Goal: Task Accomplishment & Management: Complete application form

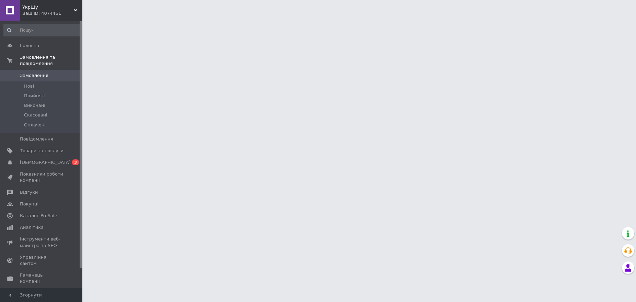
click at [42, 159] on span "[DEMOGRAPHIC_DATA]" at bounding box center [45, 162] width 51 height 6
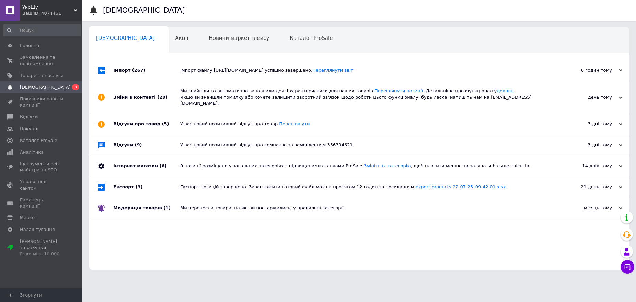
click at [132, 73] on span "(267)" at bounding box center [138, 70] width 13 height 5
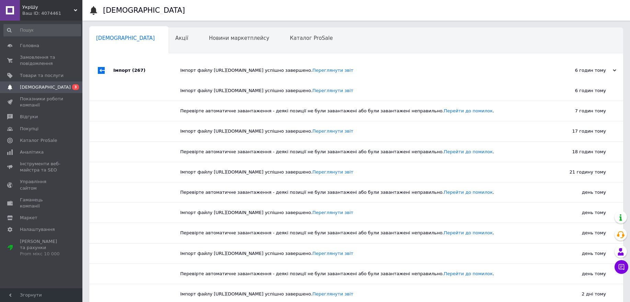
click at [132, 73] on span "(267)" at bounding box center [138, 70] width 13 height 5
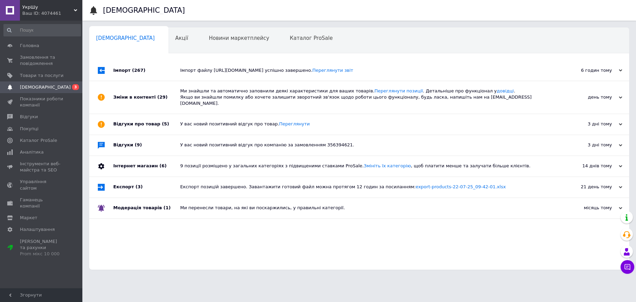
click at [143, 94] on div "Зміни в контенті (29)" at bounding box center [146, 97] width 67 height 33
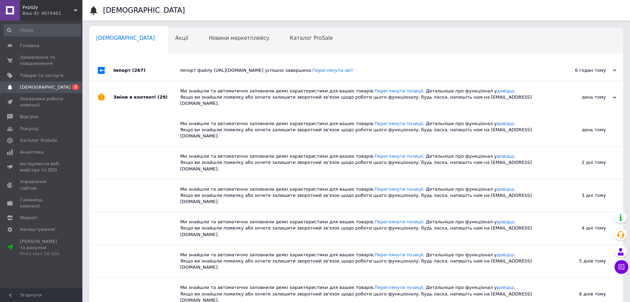
click at [143, 94] on div "Зміни в контенті (29)" at bounding box center [146, 97] width 67 height 33
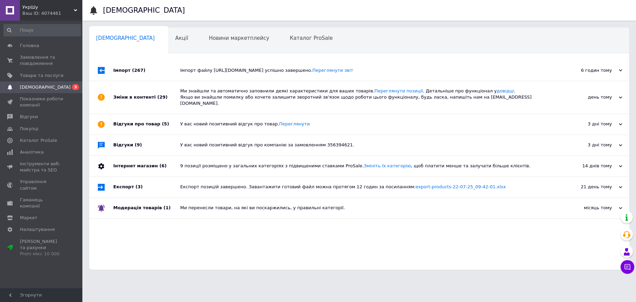
click at [140, 120] on div "Відгуки про товар (5)" at bounding box center [146, 124] width 67 height 21
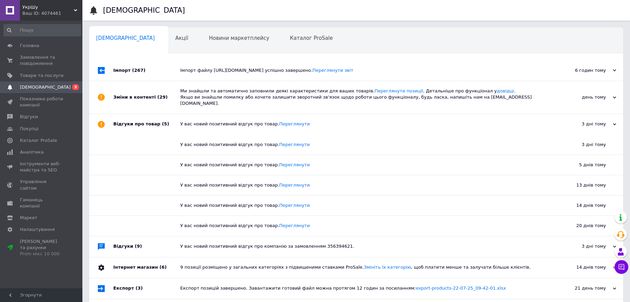
click at [140, 120] on div "Відгуки про товар (5)" at bounding box center [146, 124] width 67 height 21
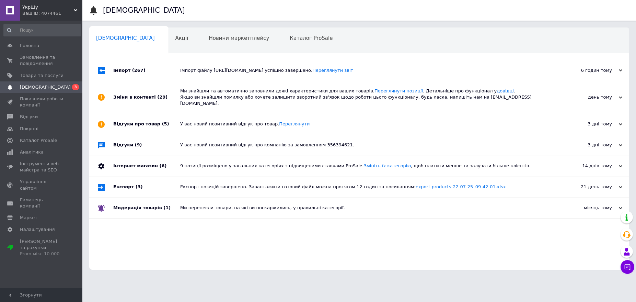
click at [138, 135] on div "Відгуки (9)" at bounding box center [146, 145] width 67 height 21
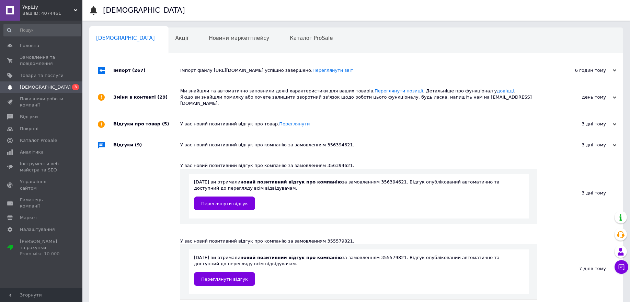
click at [138, 135] on div "Відгуки (9)" at bounding box center [146, 145] width 67 height 21
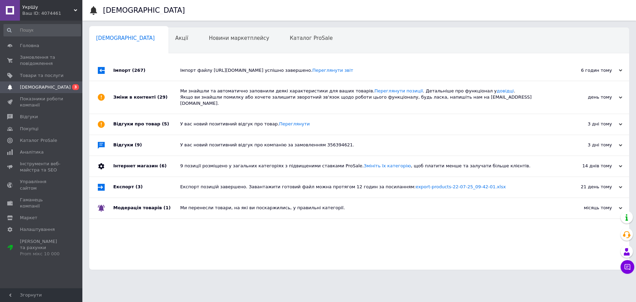
click at [145, 163] on div "Інтернет магазин (6)" at bounding box center [146, 166] width 67 height 21
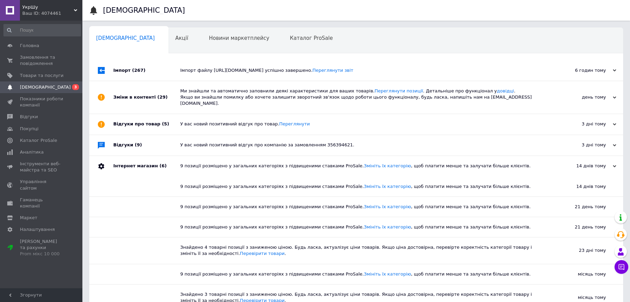
click at [145, 163] on div "Інтернет магазин (6)" at bounding box center [146, 166] width 67 height 21
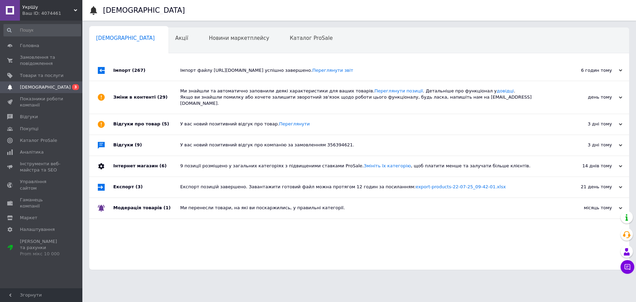
click at [145, 183] on div "Експорт (3)" at bounding box center [146, 187] width 67 height 21
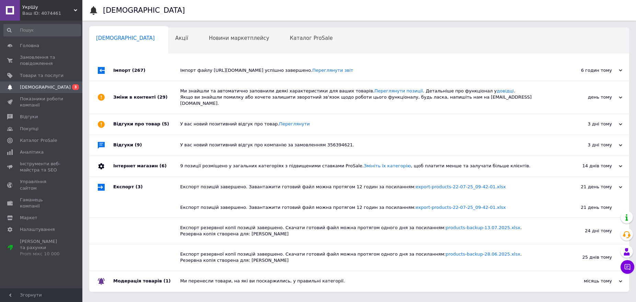
click at [145, 183] on div "Експорт (3)" at bounding box center [146, 187] width 67 height 21
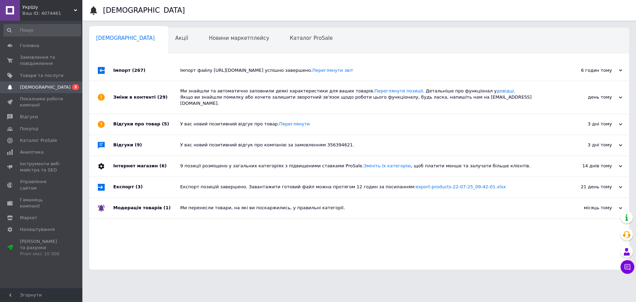
click at [163, 205] on span "(1)" at bounding box center [166, 207] width 7 height 5
click at [148, 76] on div "Імпорт (267)" at bounding box center [146, 70] width 67 height 21
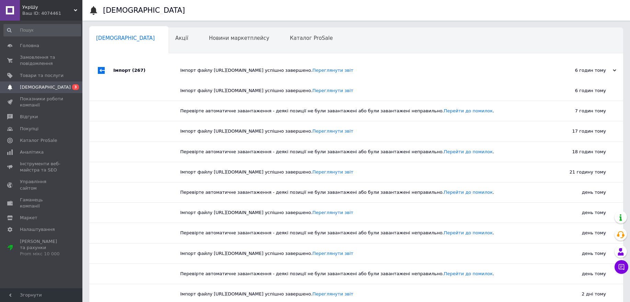
click at [148, 76] on div "Імпорт (267)" at bounding box center [146, 70] width 67 height 21
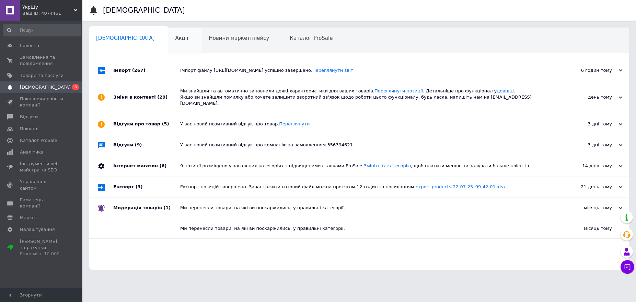
click at [169, 51] on div "Акції 0" at bounding box center [186, 41] width 34 height 26
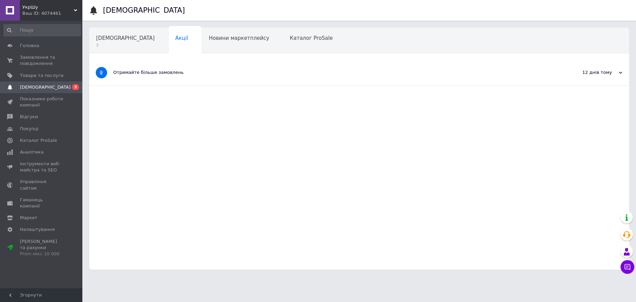
click at [117, 54] on div "Сповіщення 3 Акції Новини маркетплейсу Каталог ProSale Навчання та заходи Ok Ві…" at bounding box center [359, 148] width 540 height 242
click at [117, 49] on div "[DEMOGRAPHIC_DATA] 3" at bounding box center [128, 41] width 79 height 26
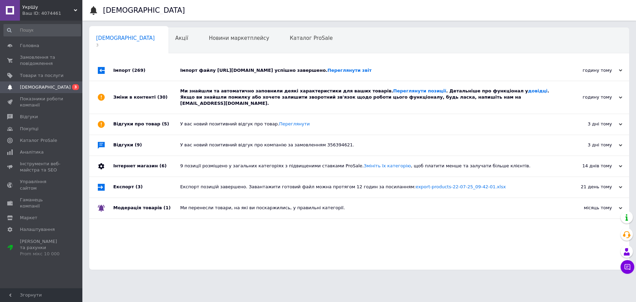
click at [164, 72] on div "Імпорт (269)" at bounding box center [146, 70] width 67 height 21
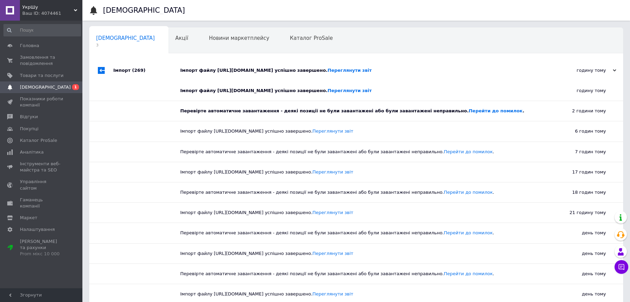
click at [164, 72] on div "Імпорт (269)" at bounding box center [146, 70] width 67 height 21
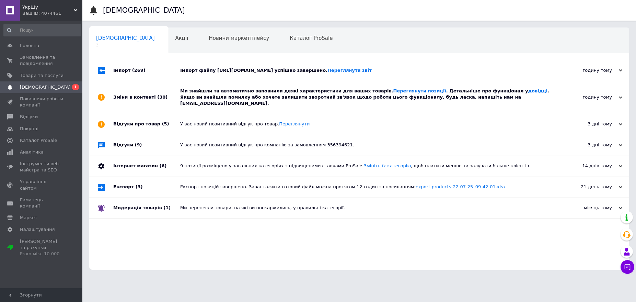
click at [168, 89] on div "Зміни в контенті (30)" at bounding box center [146, 97] width 67 height 33
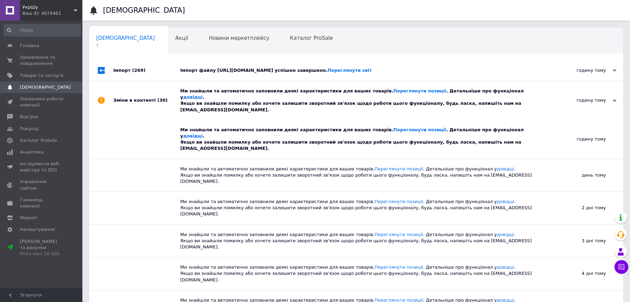
click at [168, 89] on div "Зміни в контенті (30)" at bounding box center [146, 100] width 67 height 39
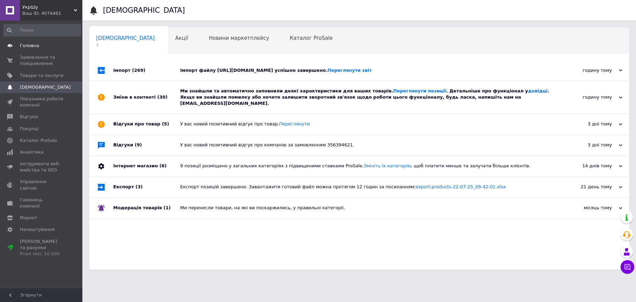
click at [63, 42] on link "Головна" at bounding box center [42, 46] width 84 height 12
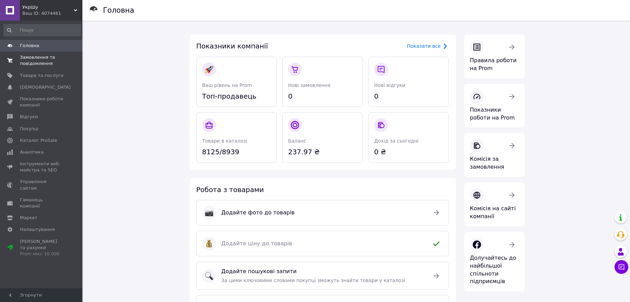
click at [40, 52] on link "Замовлення та повідомлення 0 0" at bounding box center [42, 60] width 84 height 18
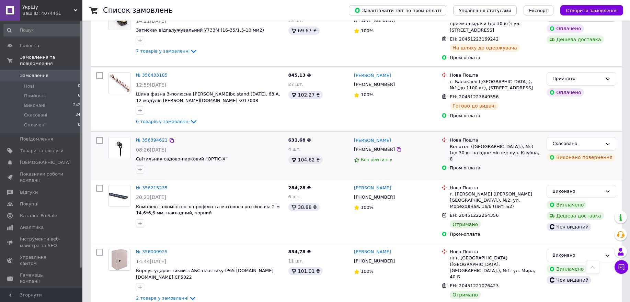
scroll to position [401, 0]
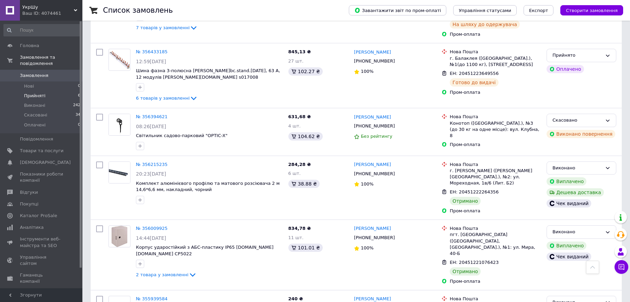
click at [70, 91] on li "Прийняті 6" at bounding box center [42, 96] width 84 height 10
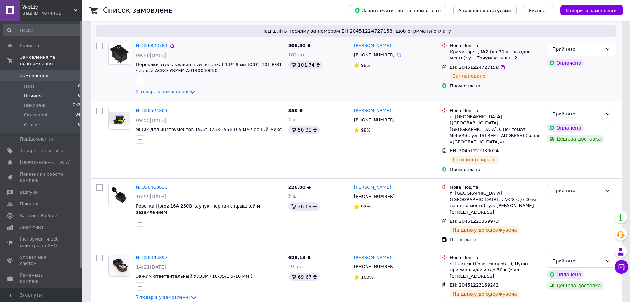
scroll to position [197, 0]
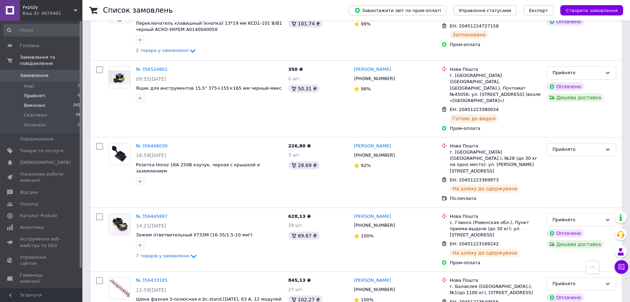
click at [39, 102] on span "Виконані" at bounding box center [34, 105] width 21 height 6
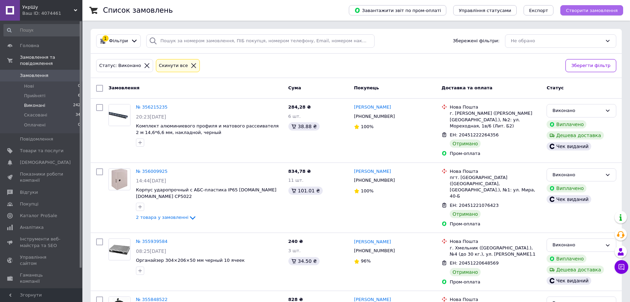
click at [577, 10] on span "Створити замовлення" at bounding box center [592, 10] width 52 height 5
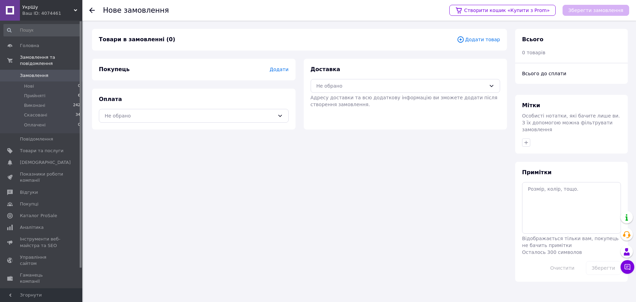
click at [484, 41] on span "Додати товар" at bounding box center [478, 40] width 43 height 8
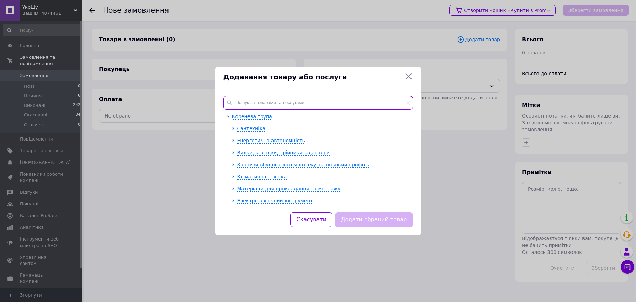
click at [285, 100] on input "text" at bounding box center [317, 103] width 189 height 14
paste input "5SU1353-1KK20"
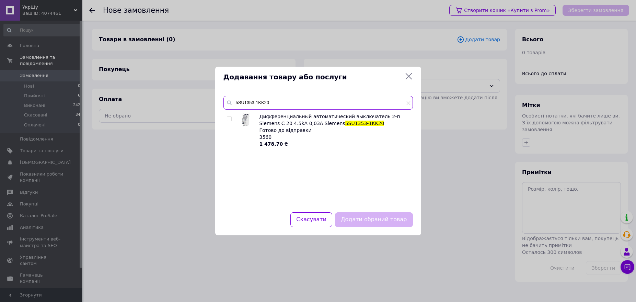
type input "5SU1353-1KK20"
click at [230, 118] on input "checkbox" at bounding box center [229, 119] width 4 height 4
checkbox input "true"
click at [383, 218] on button "Додати обраний товар" at bounding box center [374, 219] width 78 height 15
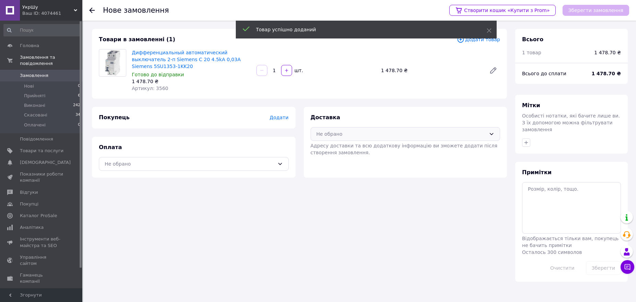
click at [330, 130] on div "Не обрано" at bounding box center [401, 134] width 170 height 8
click at [347, 145] on div "Нова Пошта (платна)" at bounding box center [405, 149] width 181 height 8
click at [224, 161] on div "Не обрано" at bounding box center [194, 164] width 190 height 14
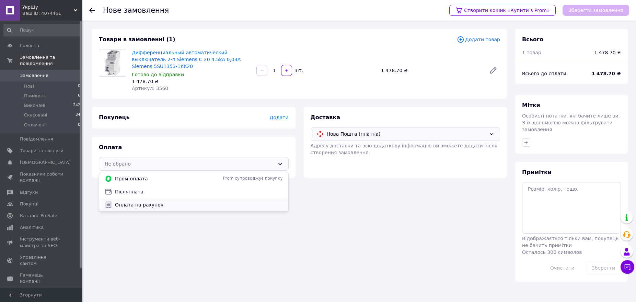
click at [209, 201] on span "Оплата на рахунок" at bounding box center [199, 204] width 168 height 7
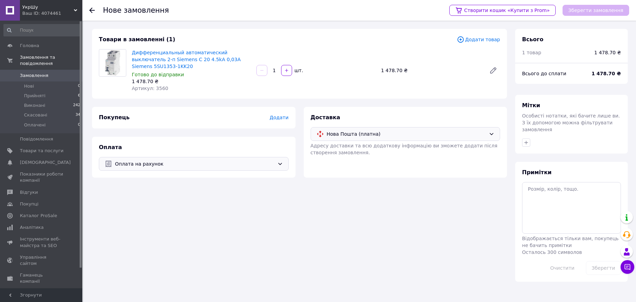
click at [285, 115] on span "Додати" at bounding box center [278, 117] width 19 height 5
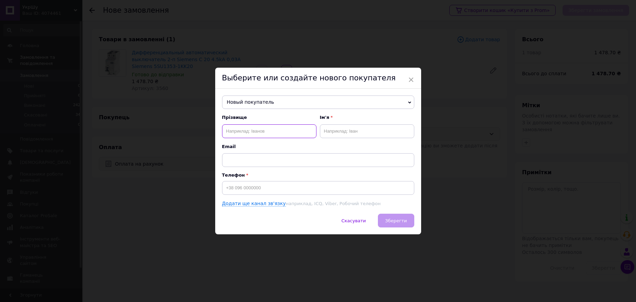
click at [277, 131] on input "text" at bounding box center [269, 131] width 94 height 14
click at [271, 182] on input at bounding box center [318, 188] width 192 height 14
type input "+38066"
